Goal: Information Seeking & Learning: Understand process/instructions

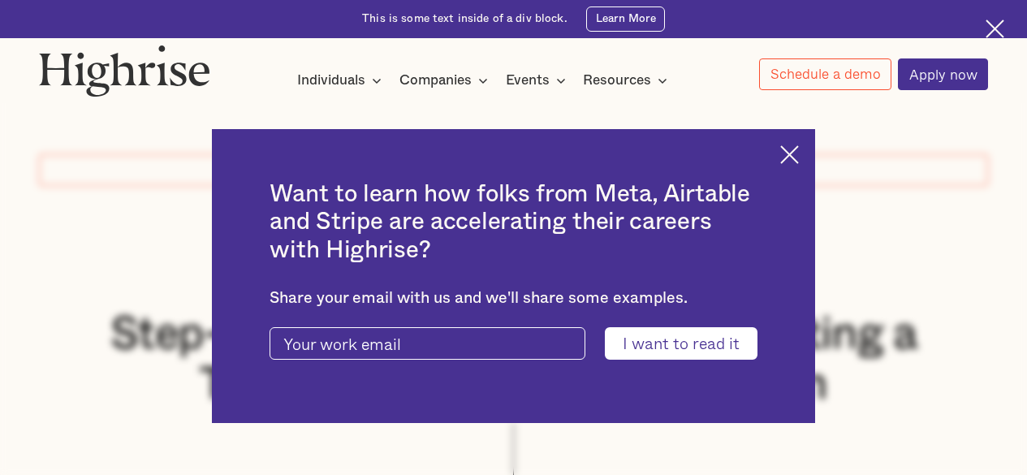
scroll to position [244, 0]
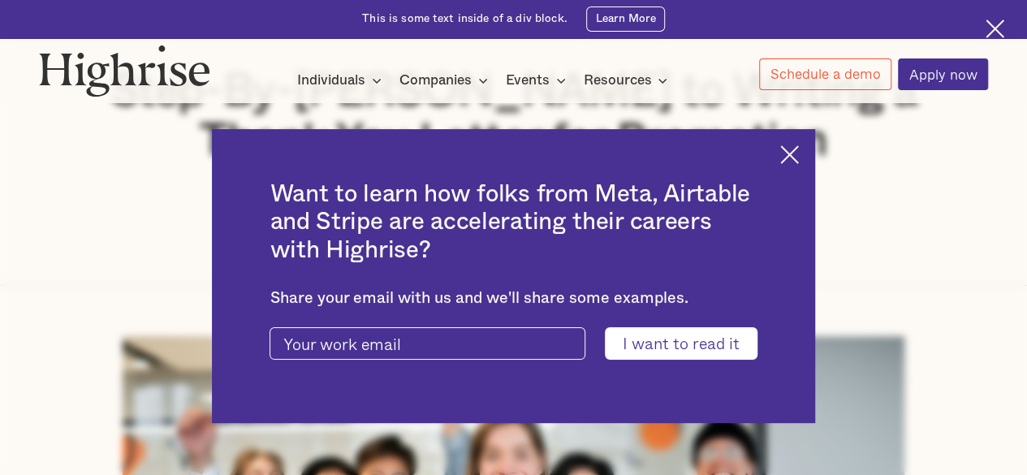
click at [792, 160] on img at bounding box center [789, 154] width 19 height 19
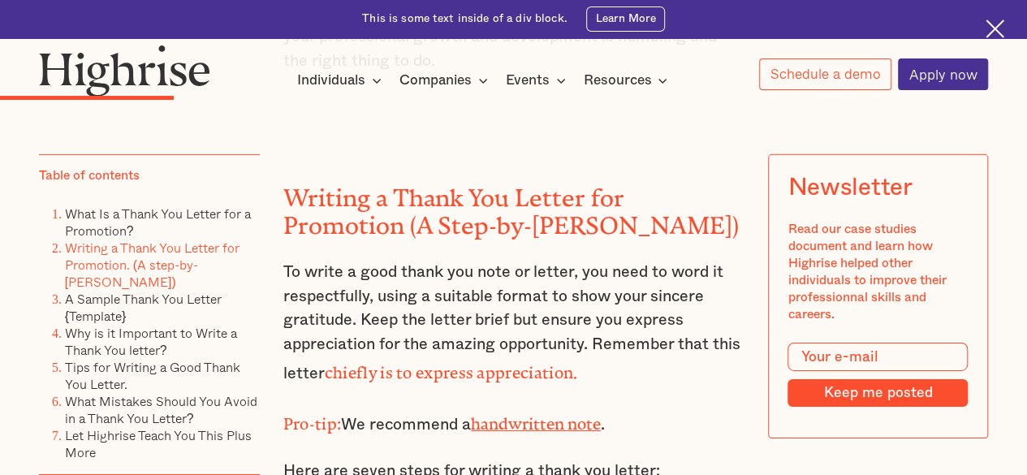
scroll to position [2598, 0]
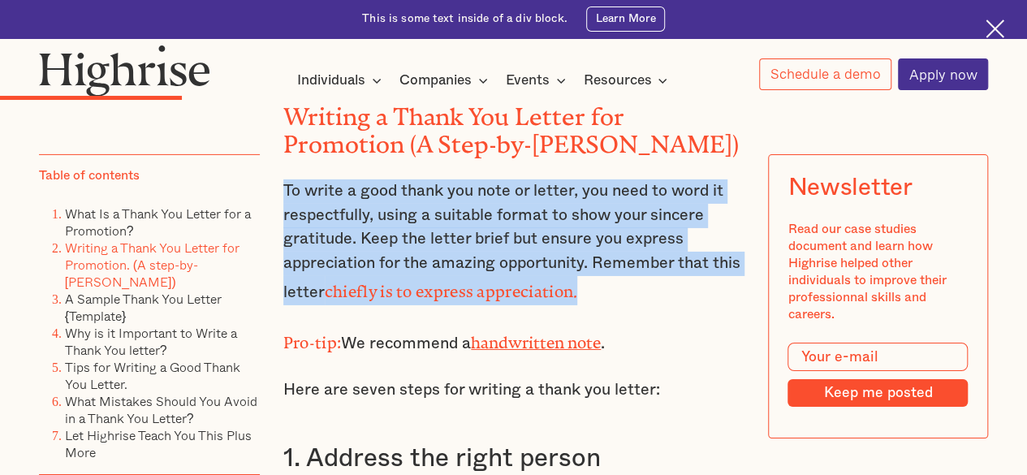
drag, startPoint x: 589, startPoint y: 298, endPoint x: 270, endPoint y: 202, distance: 333.9
copy p "To write a good thank you note or letter, you need to word it respectfully, usi…"
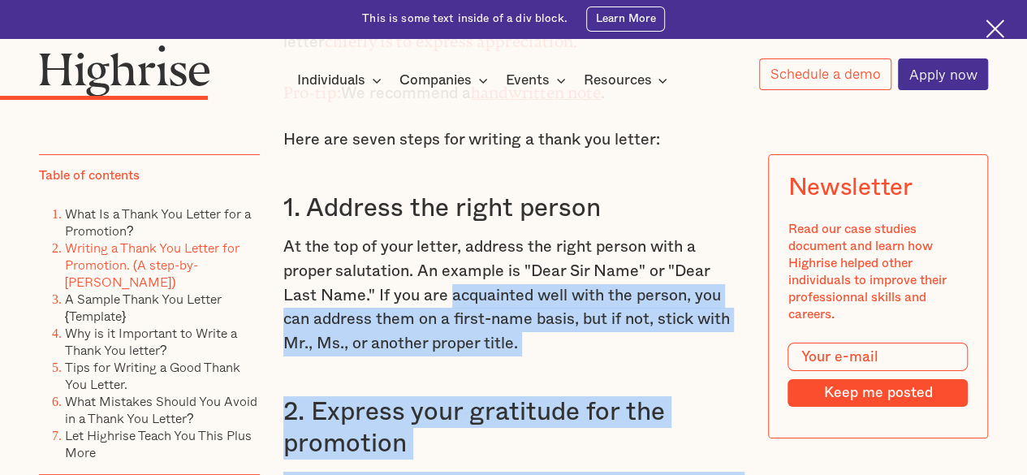
scroll to position [2841, 0]
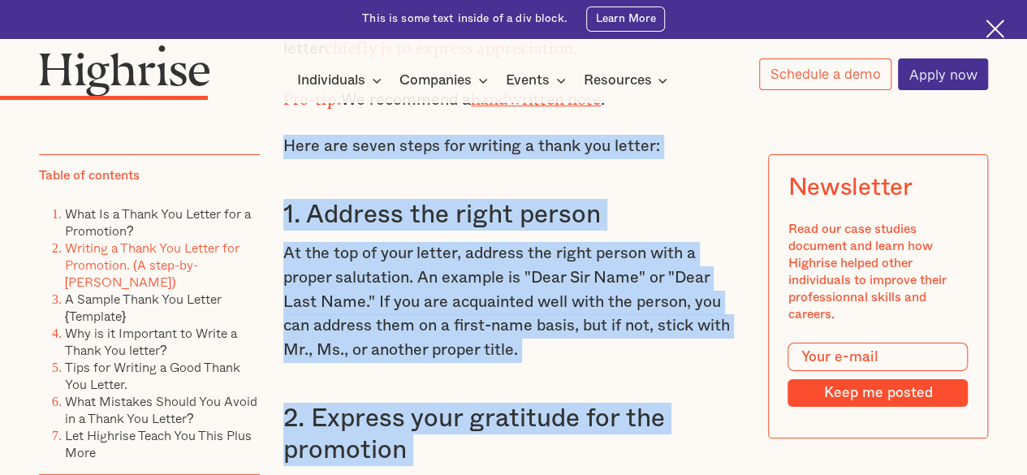
drag, startPoint x: 638, startPoint y: 291, endPoint x: 283, endPoint y: 155, distance: 380.1
copy div "Here are seven steps for writing a thank you letter: 1. Address the right perso…"
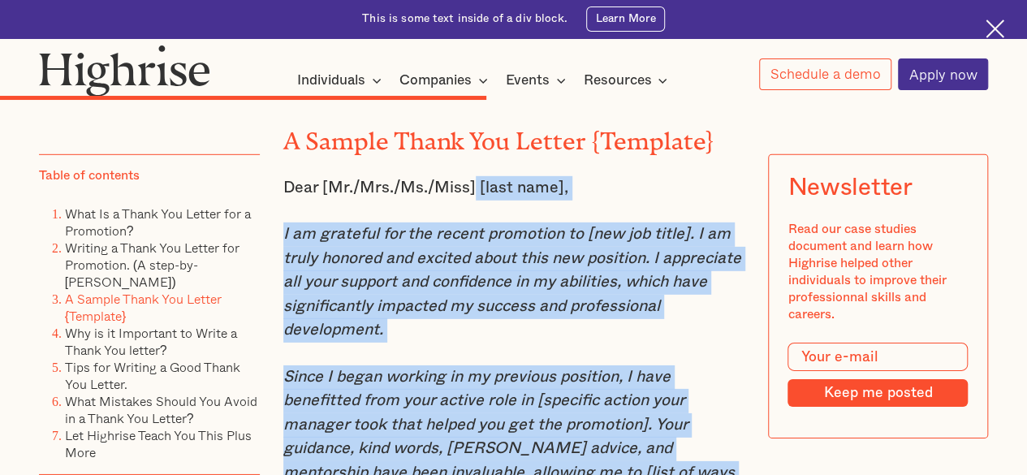
scroll to position [5439, 0]
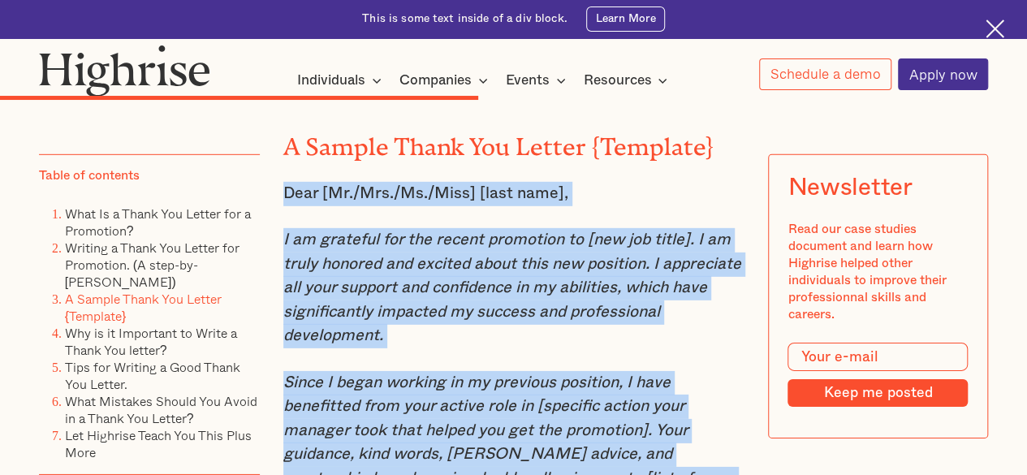
drag, startPoint x: 548, startPoint y: 196, endPoint x: 278, endPoint y: 205, distance: 270.5
click at [278, 205] on div "“We learned about gratitude and humility - that so many people had a hand in ou…" at bounding box center [513, 274] width 949 height 9275
copy div "Dear [Mr./Mrs./Ms./Miss] [last name], I am grateful for the recent promotion to…"
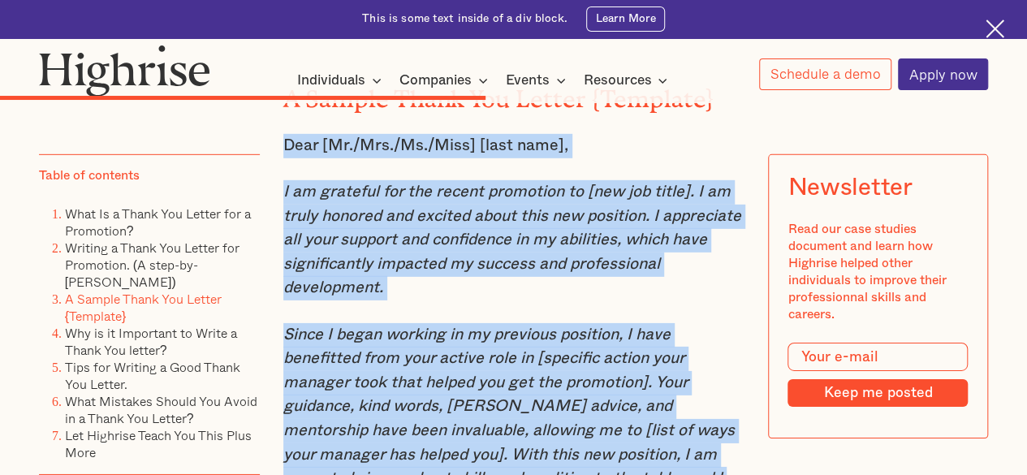
scroll to position [5520, 0]
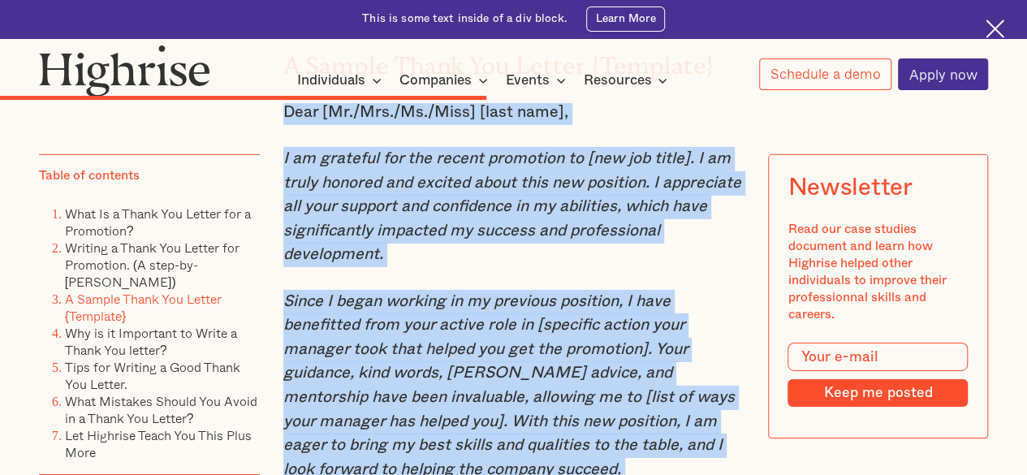
click at [629, 125] on p "Dear [Mr./Mrs./Ms./Miss] [last name]," at bounding box center [513, 113] width 461 height 24
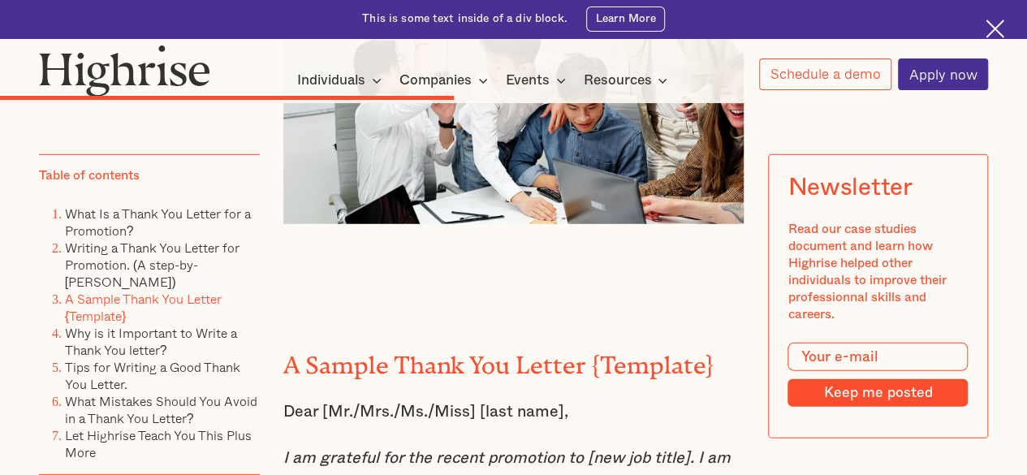
scroll to position [5196, 0]
